Goal: Browse casually

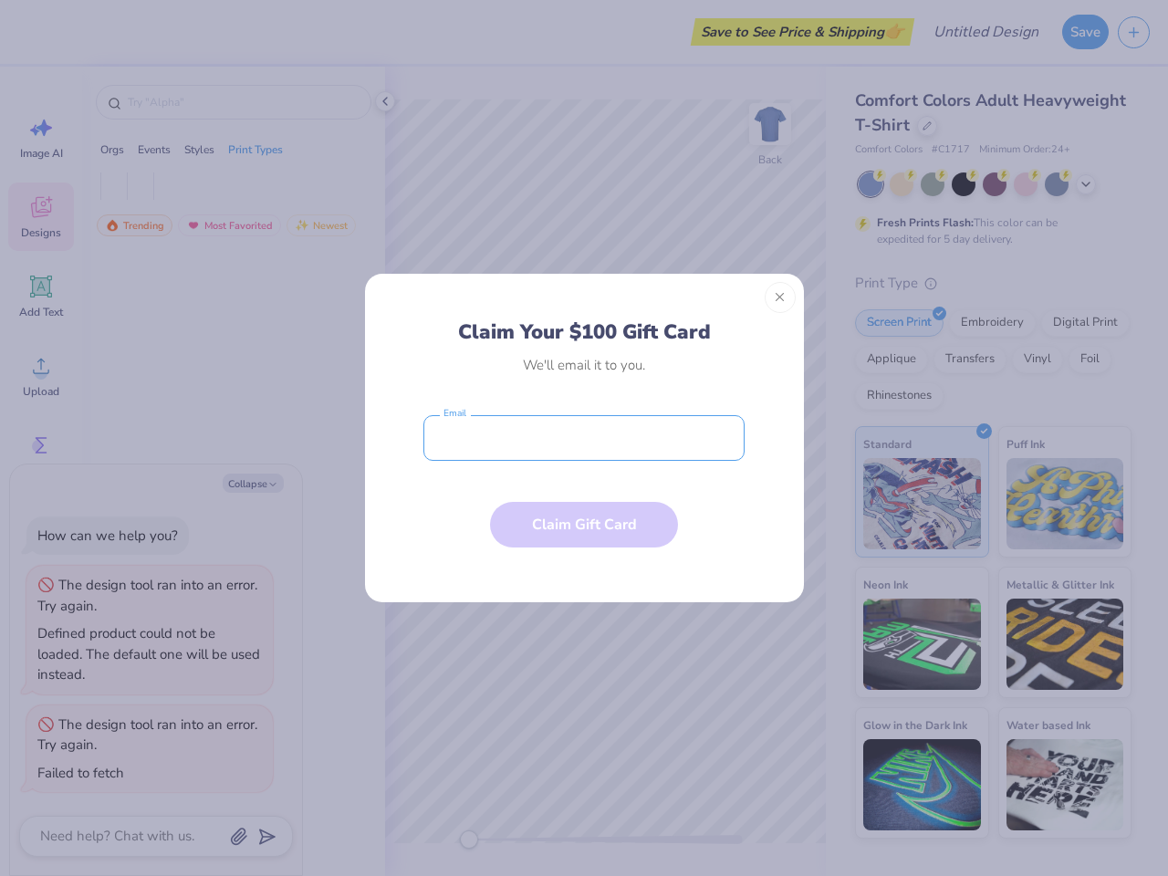
type textarea "x"
click at [584, 438] on input "email" at bounding box center [583, 438] width 321 height 46
click at [780, 298] on button "Close" at bounding box center [780, 297] width 31 height 31
